Goal: Task Accomplishment & Management: Manage account settings

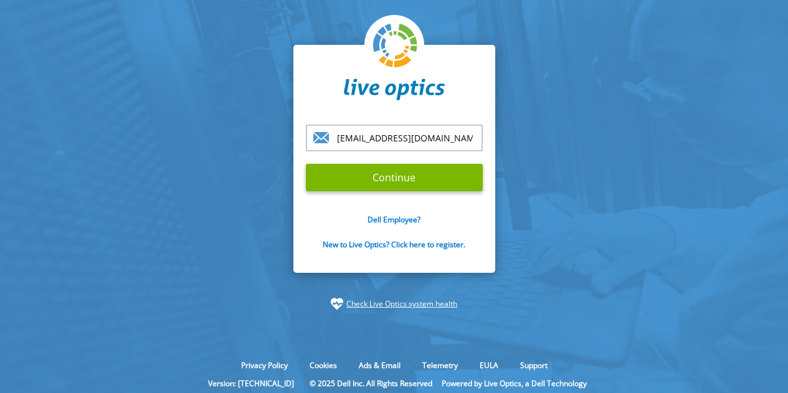
type input "[EMAIL_ADDRESS][DOMAIN_NAME]"
click at [306, 164] on input "Continue" at bounding box center [394, 177] width 177 height 27
click at [394, 173] on input "Continue" at bounding box center [394, 177] width 177 height 27
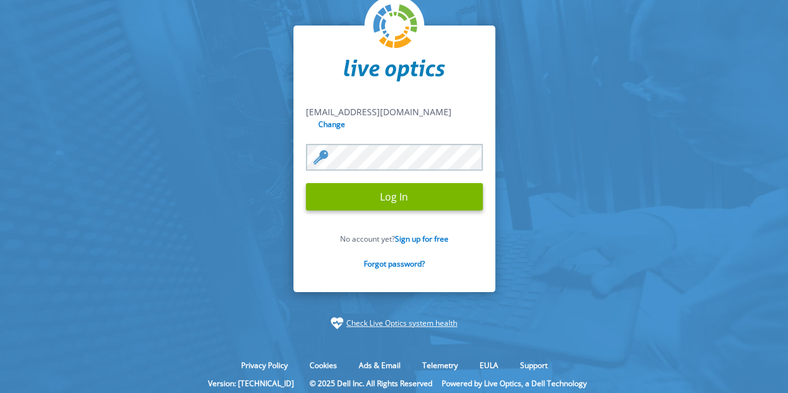
click at [306, 183] on input "Log In" at bounding box center [394, 196] width 177 height 27
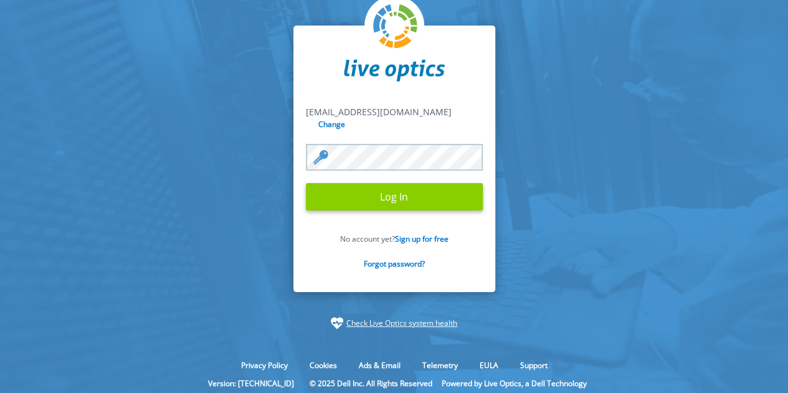
click at [418, 189] on input "Log In" at bounding box center [394, 196] width 177 height 27
click at [395, 189] on input "Log In" at bounding box center [394, 196] width 177 height 27
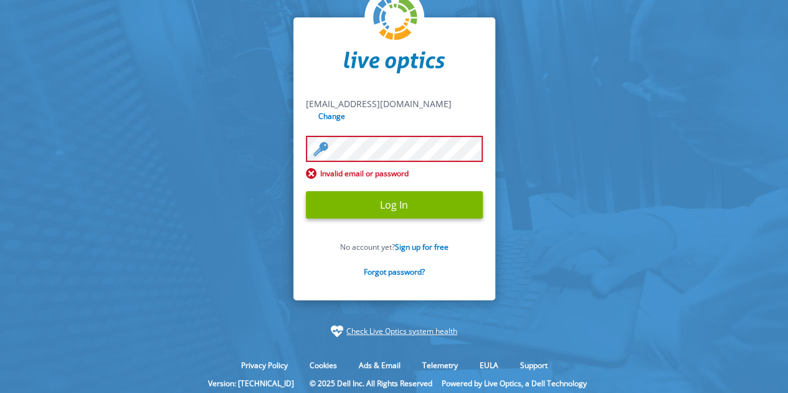
click at [306, 191] on input "Log In" at bounding box center [394, 204] width 177 height 27
